Goal: Information Seeking & Learning: Stay updated

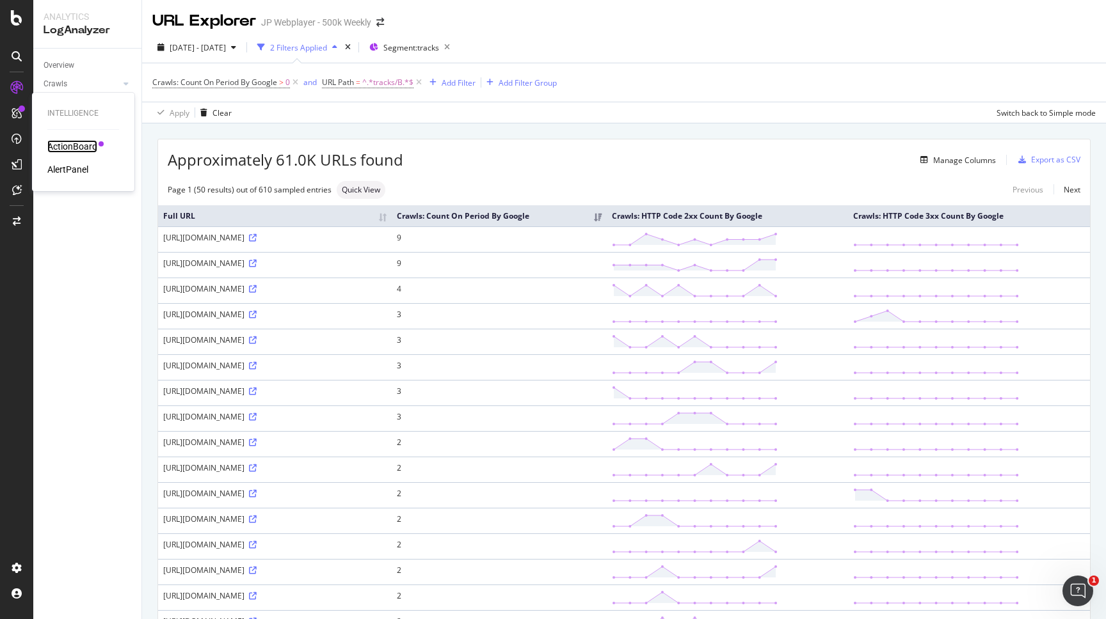
click at [61, 141] on div "ActionBoard" at bounding box center [72, 146] width 50 height 13
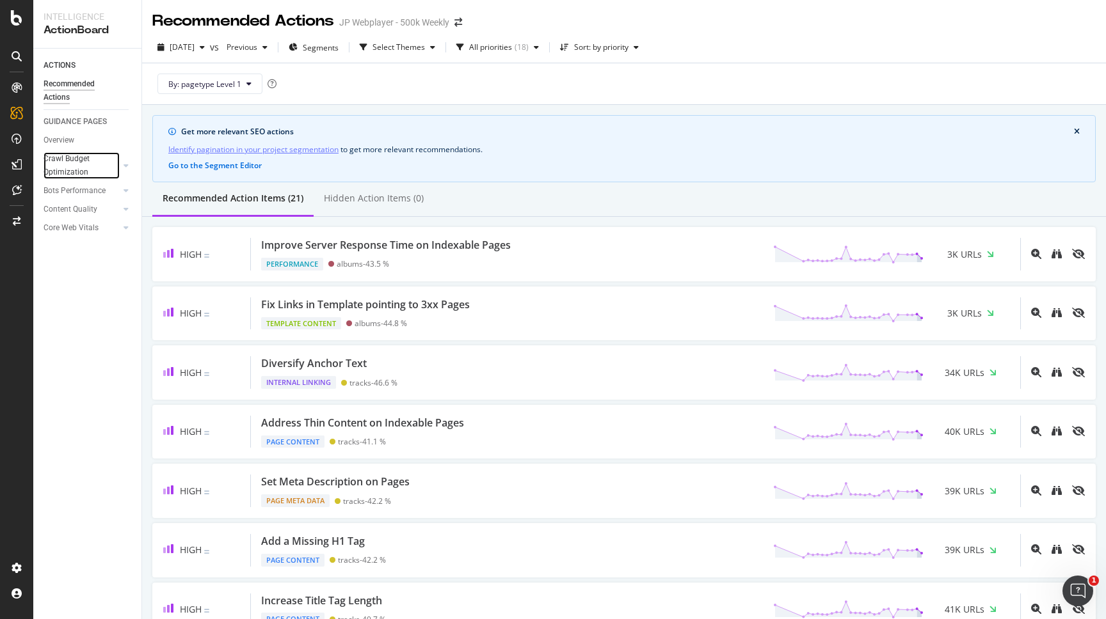
click at [118, 170] on div at bounding box center [115, 165] width 9 height 13
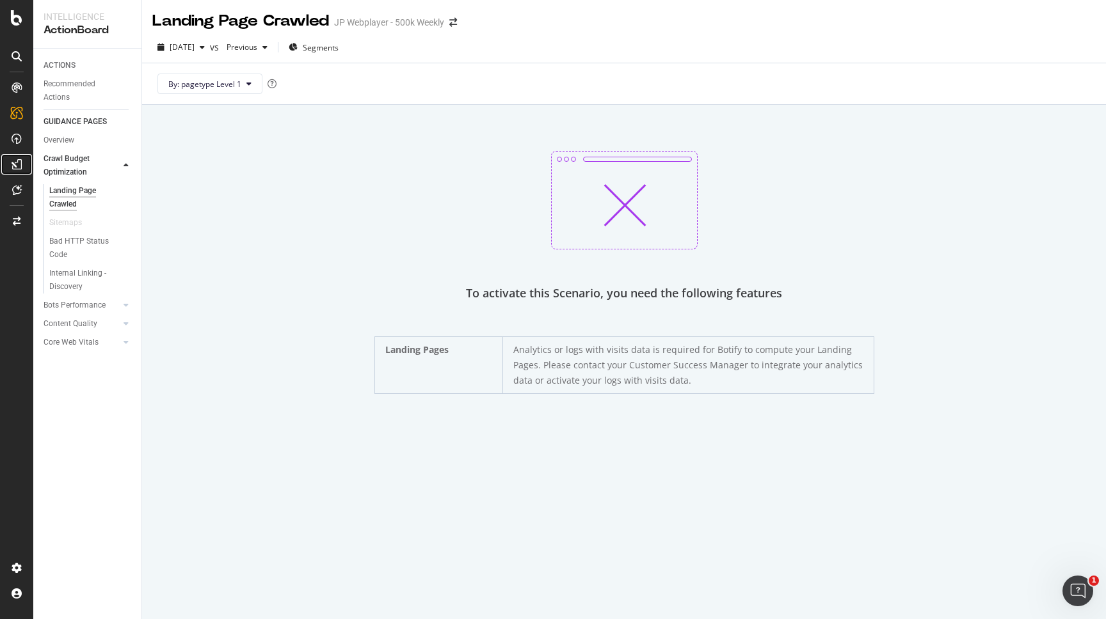
click at [22, 164] on div at bounding box center [16, 164] width 20 height 20
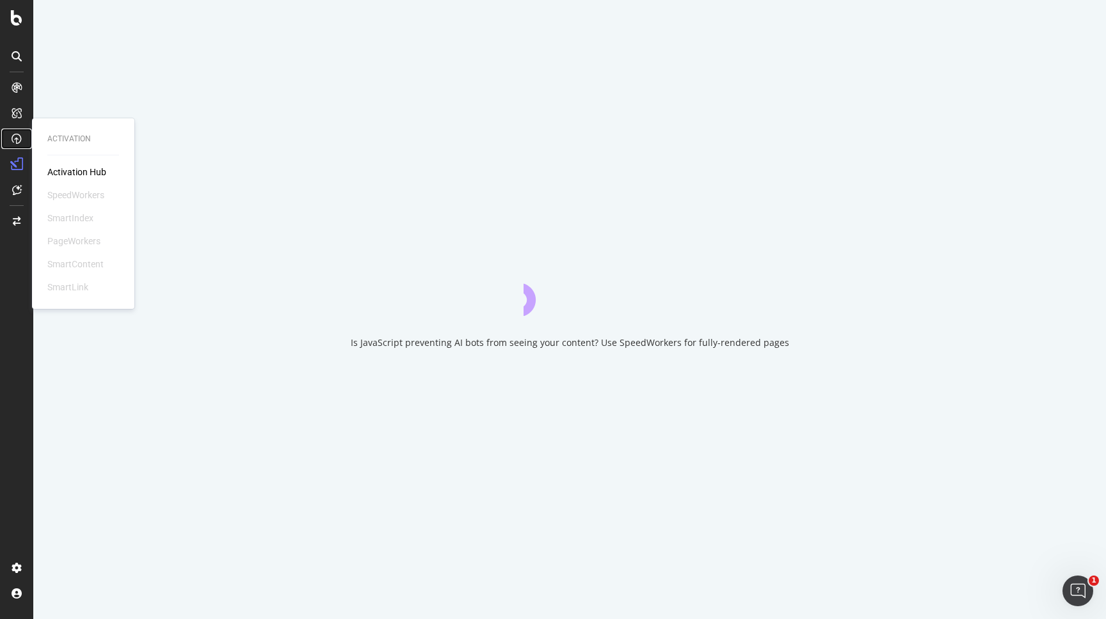
click at [21, 138] on icon at bounding box center [17, 139] width 10 height 10
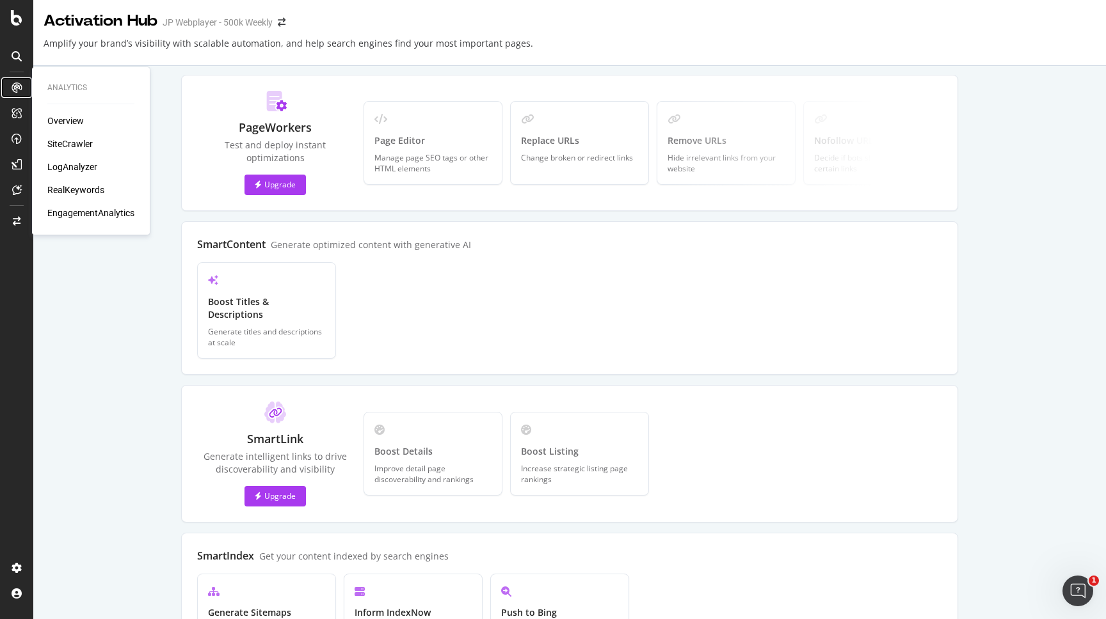
click at [17, 88] on icon at bounding box center [17, 88] width 10 height 10
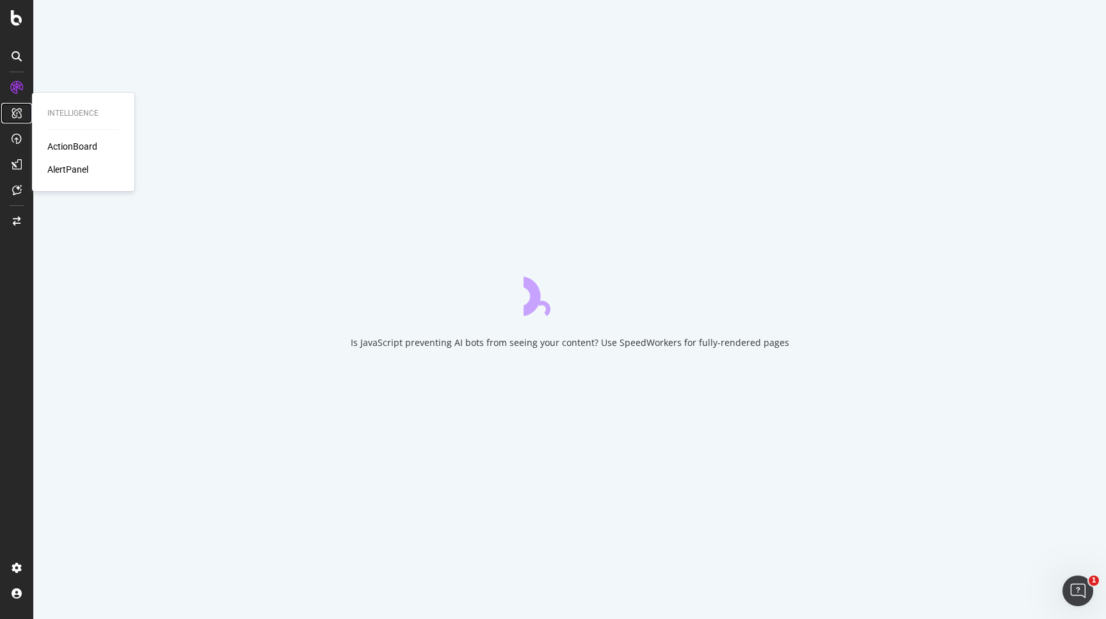
click at [22, 120] on div at bounding box center [16, 113] width 20 height 20
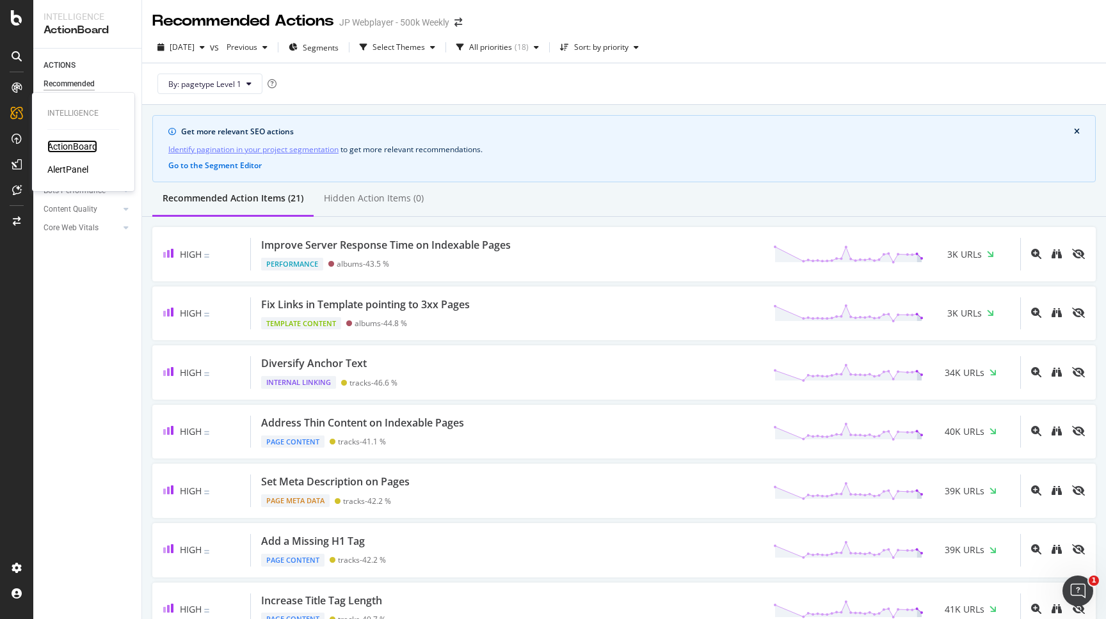
click at [72, 150] on div "ActionBoard" at bounding box center [72, 146] width 50 height 13
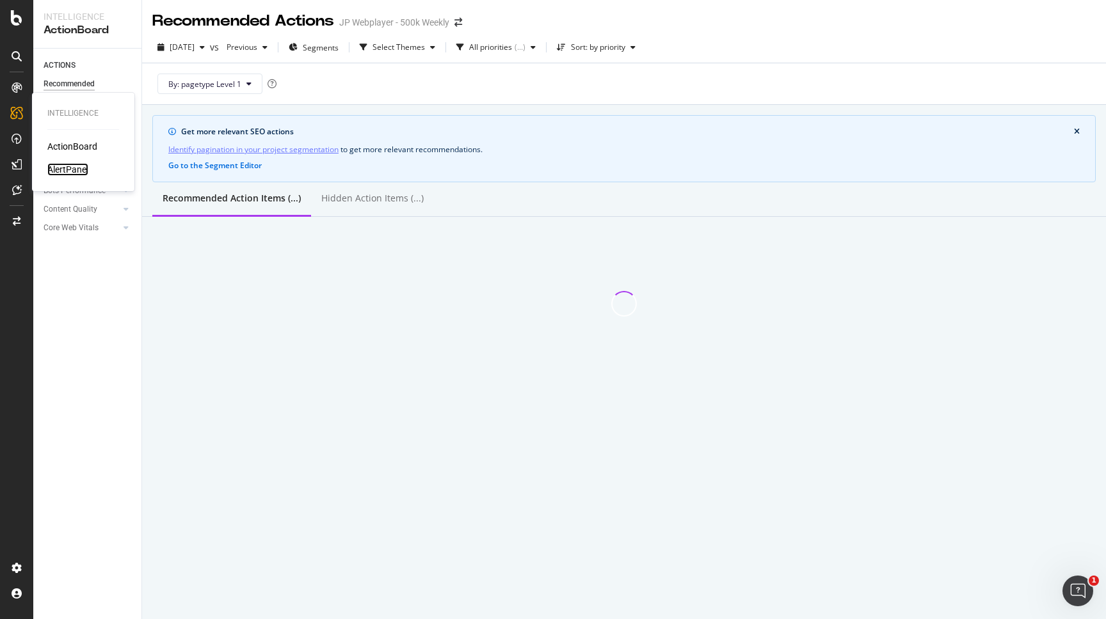
click at [78, 174] on div "AlertPanel" at bounding box center [67, 169] width 41 height 13
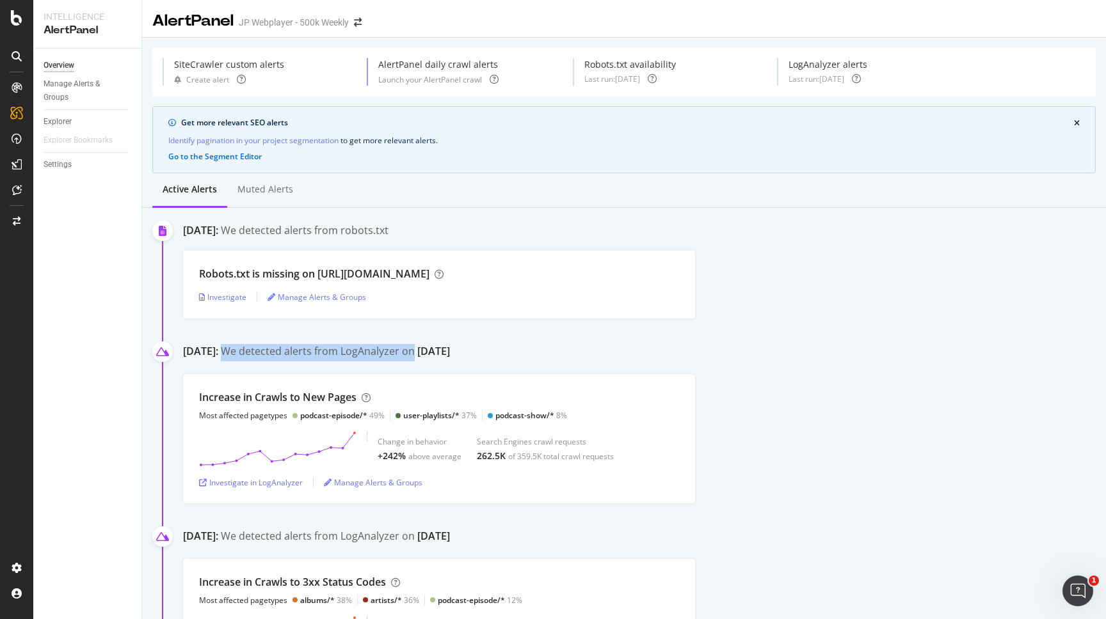
click at [598, 347] on div "[DATE]: We detected alerts from LogAnalyzer on [DATE]" at bounding box center [644, 354] width 923 height 20
click at [255, 185] on div "Muted alerts" at bounding box center [265, 189] width 56 height 13
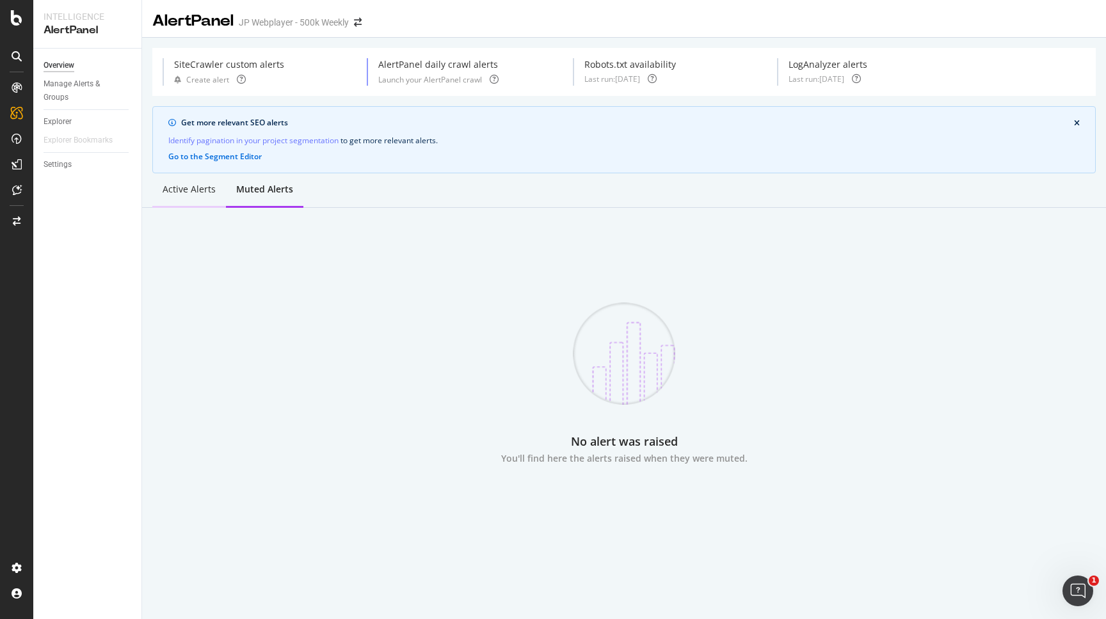
click at [175, 198] on div "Active alerts" at bounding box center [189, 190] width 74 height 35
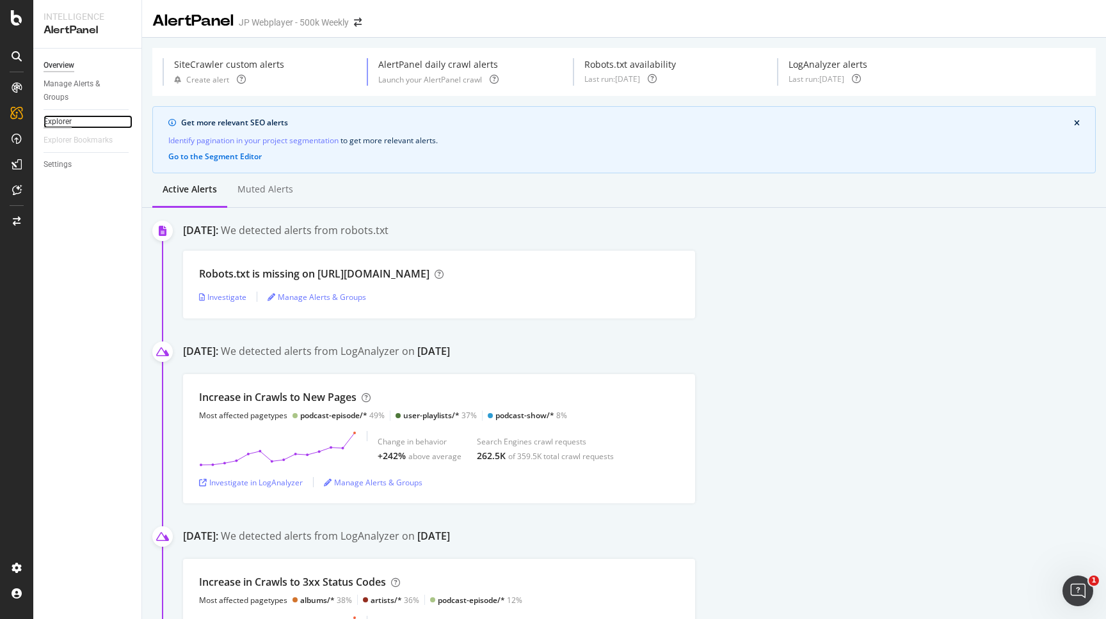
click at [62, 118] on div "Explorer" at bounding box center [58, 121] width 28 height 13
